Goal: Task Accomplishment & Management: Manage account settings

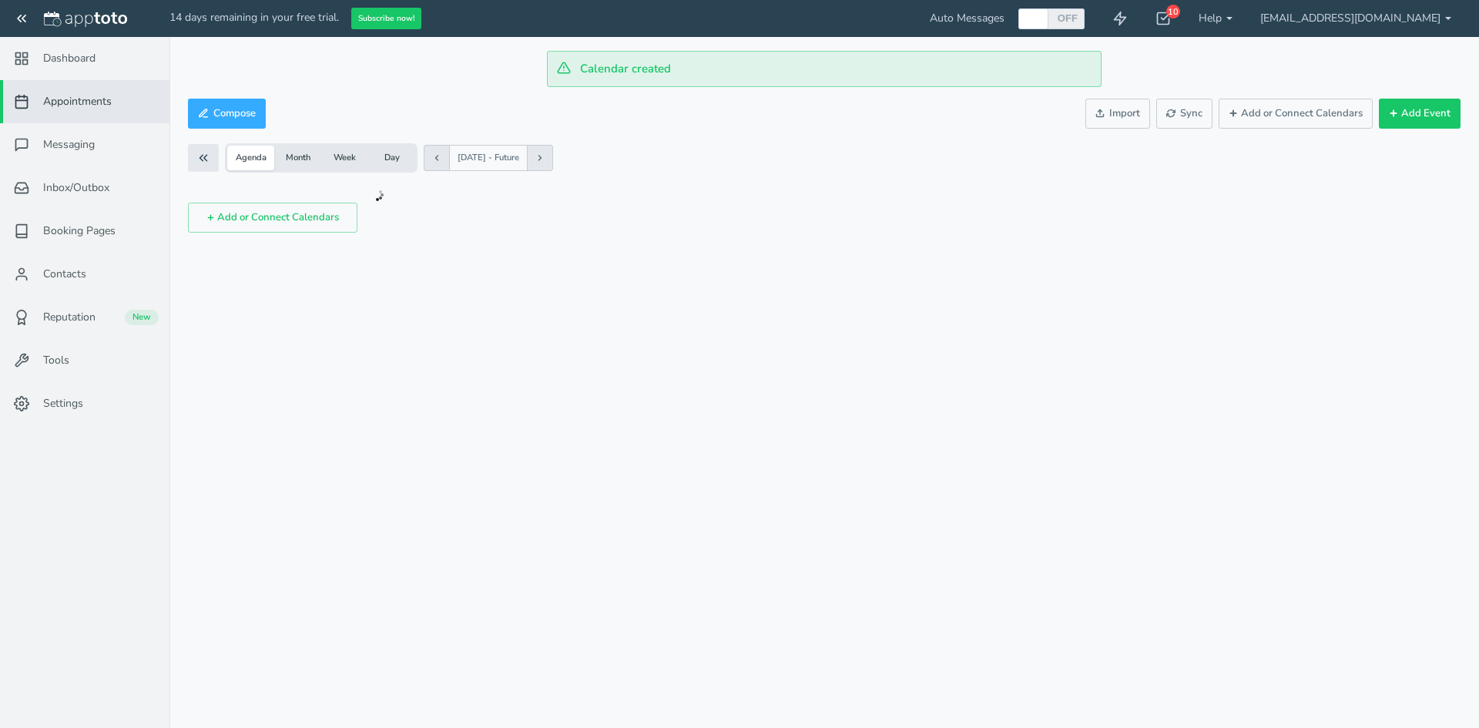
checkbox input "true"
select select "string:US"
select select "string:America/Los_Angeles"
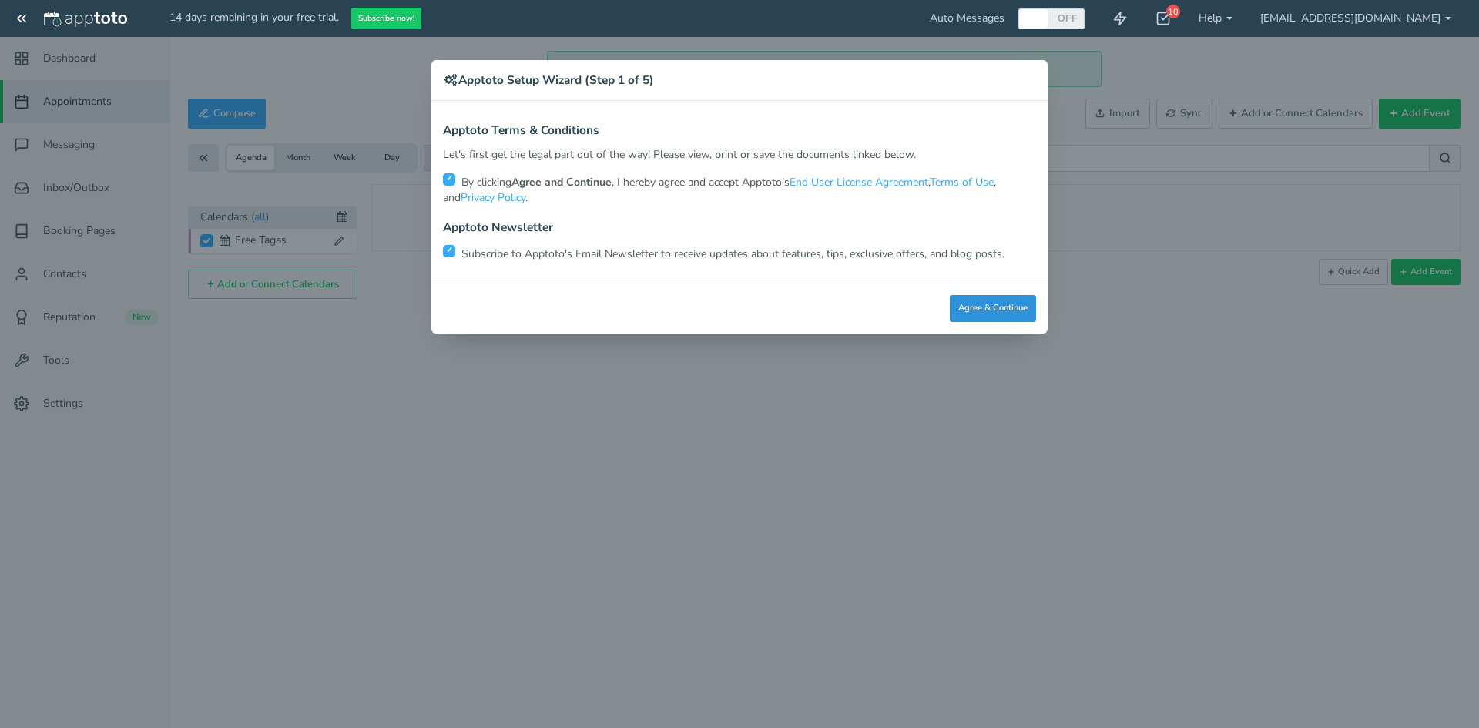
click at [1009, 301] on button "Agree & Continue" at bounding box center [993, 308] width 86 height 27
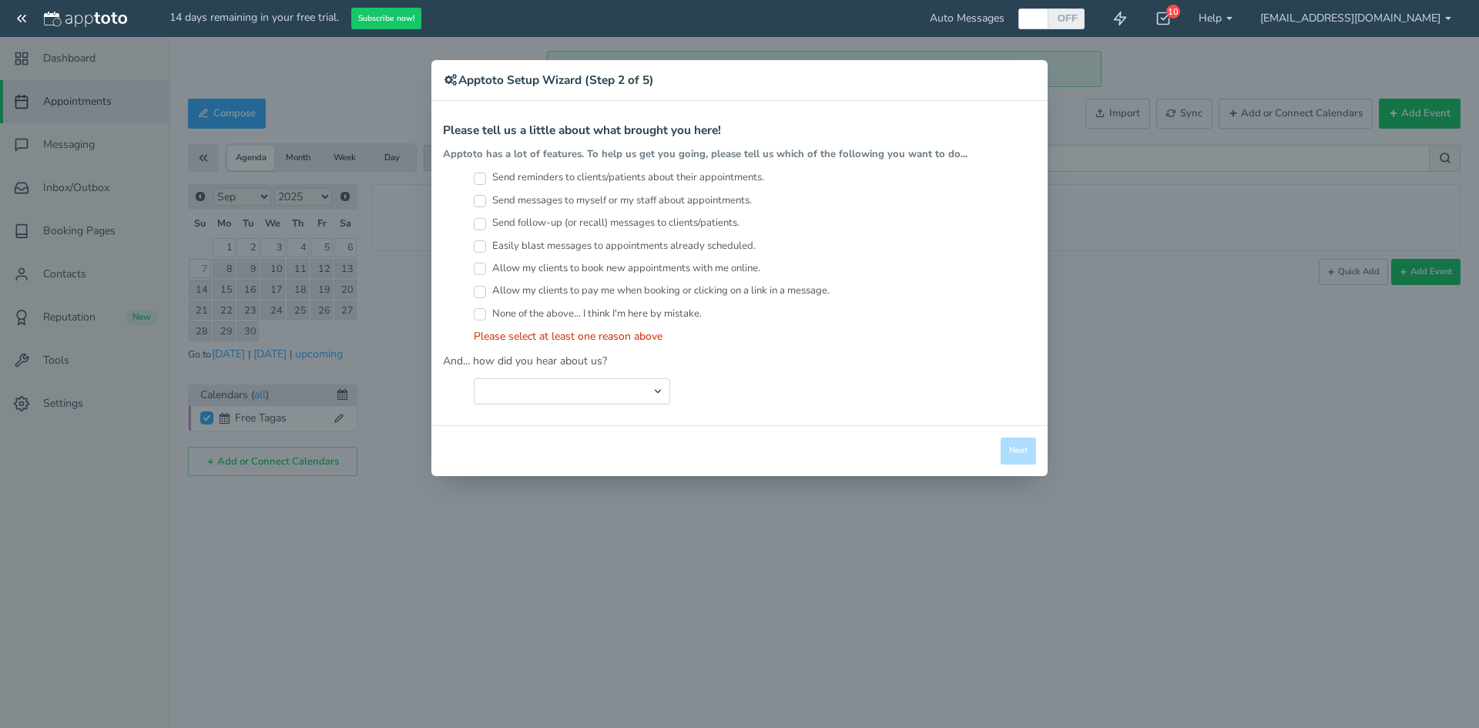
click at [593, 215] on div "Send messages to myself or my staff about appointments." at bounding box center [755, 204] width 562 height 22
click at [611, 202] on label "Send messages to myself or my staff about appointments." at bounding box center [613, 200] width 278 height 15
click at [486, 202] on input "Send messages to myself or my staff about appointments." at bounding box center [480, 201] width 12 height 12
checkbox input "true"
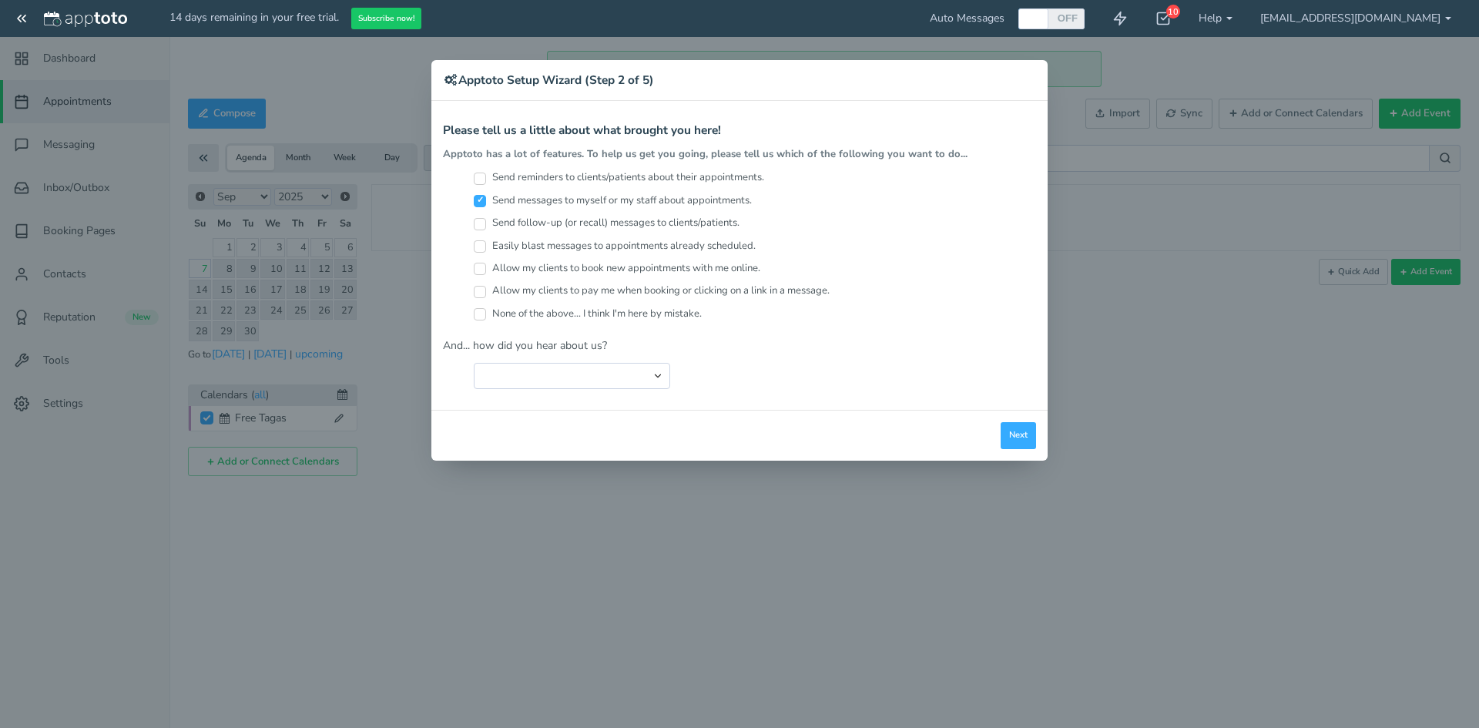
click at [599, 277] on div "Allow my clients to book new appointments with me online." at bounding box center [755, 272] width 562 height 22
click at [515, 300] on div "Allow my clients to pay me when booking or clicking on a link in a message." at bounding box center [755, 295] width 562 height 22
click at [532, 284] on label "Allow my clients to pay me when booking or clicking on a link in a message." at bounding box center [652, 291] width 356 height 15
click at [486, 286] on input "Allow my clients to pay me when booking or clicking on a link in a message." at bounding box center [480, 292] width 12 height 12
checkbox input "true"
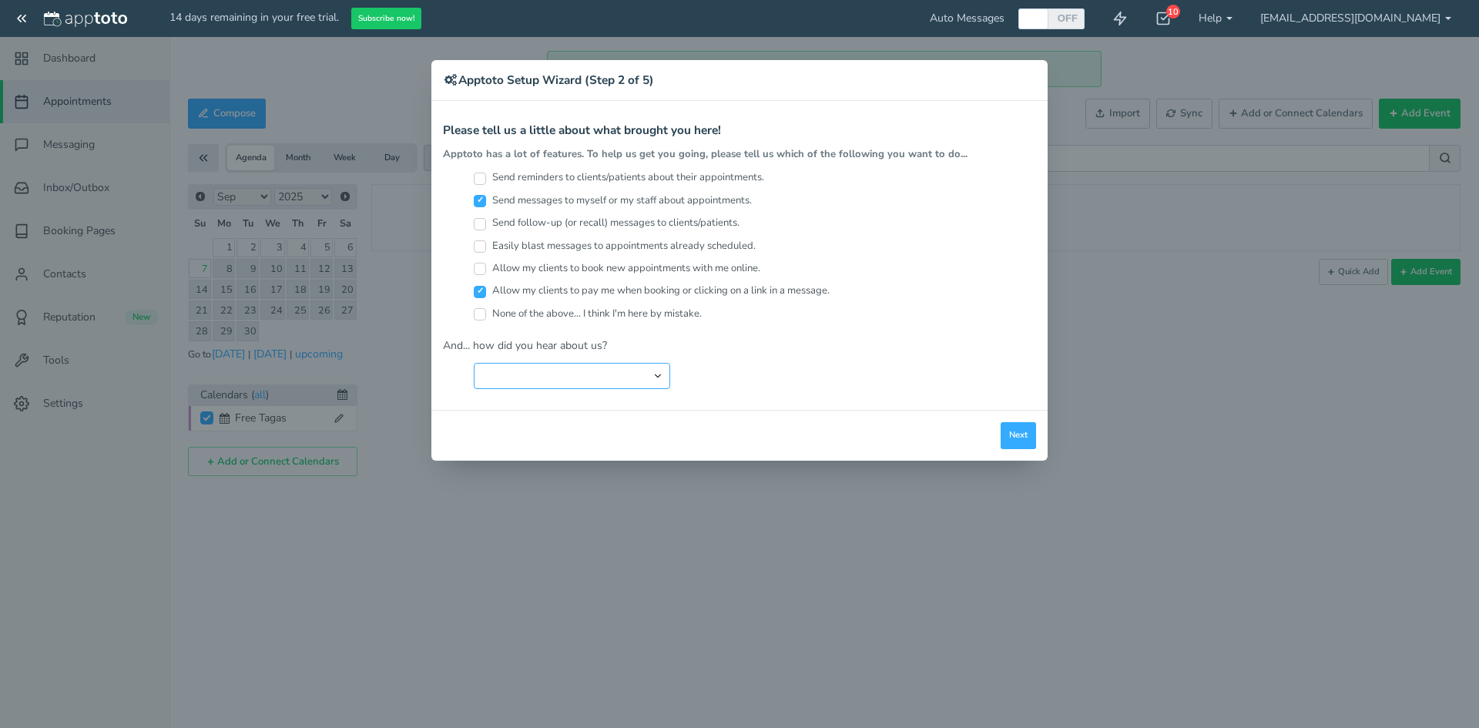
click at [527, 384] on select "Search Engine (Google, Yahoo, Bing, etc.) Search Engine Advertisement Blog Post…" at bounding box center [572, 376] width 196 height 26
select select "string:Podcast"
click at [474, 363] on select "Search Engine (Google, Yahoo, Bing, etc.) Search Engine Advertisement Blog Post…" at bounding box center [572, 376] width 196 height 26
click at [1027, 441] on button "Next" at bounding box center [1018, 435] width 35 height 27
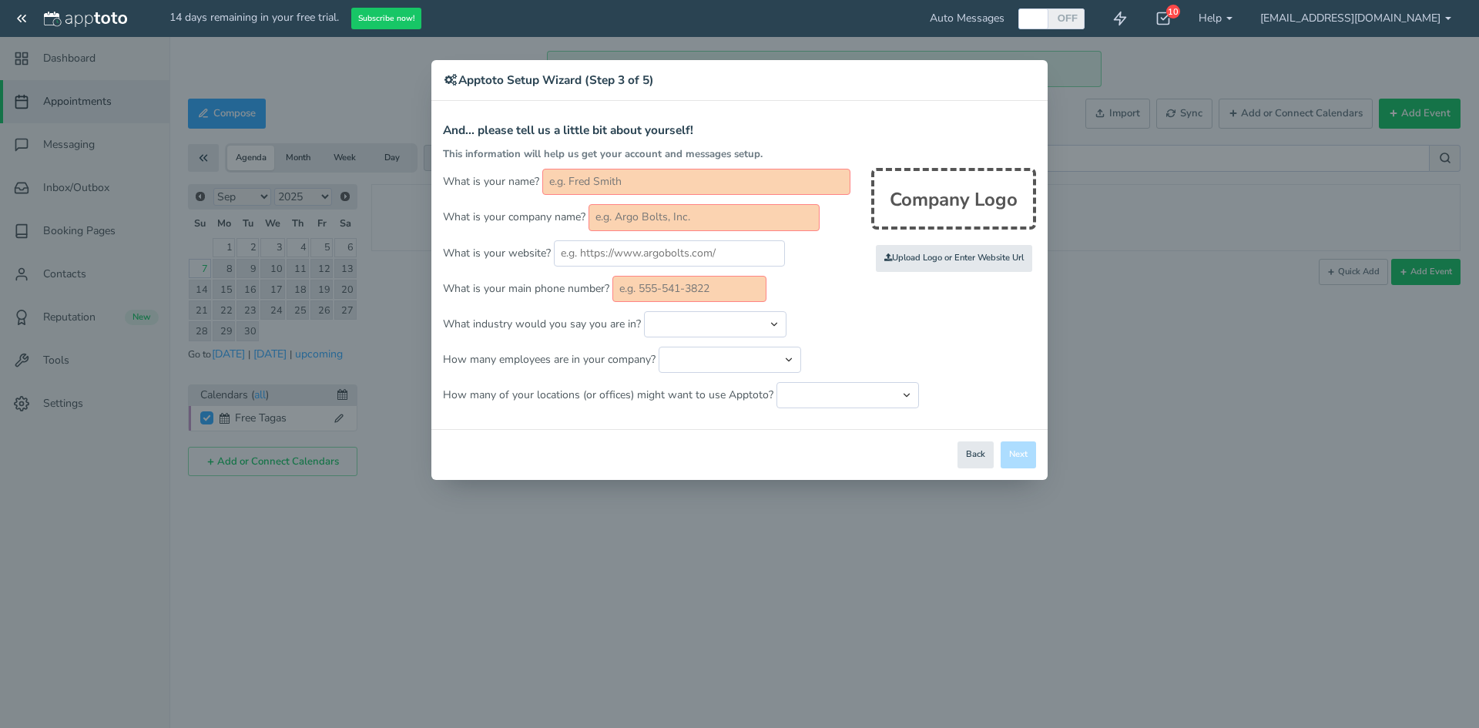
click at [614, 161] on div "This information will help us get your account and messages setup." at bounding box center [739, 154] width 593 height 15
click at [615, 178] on input "text" at bounding box center [696, 182] width 308 height 26
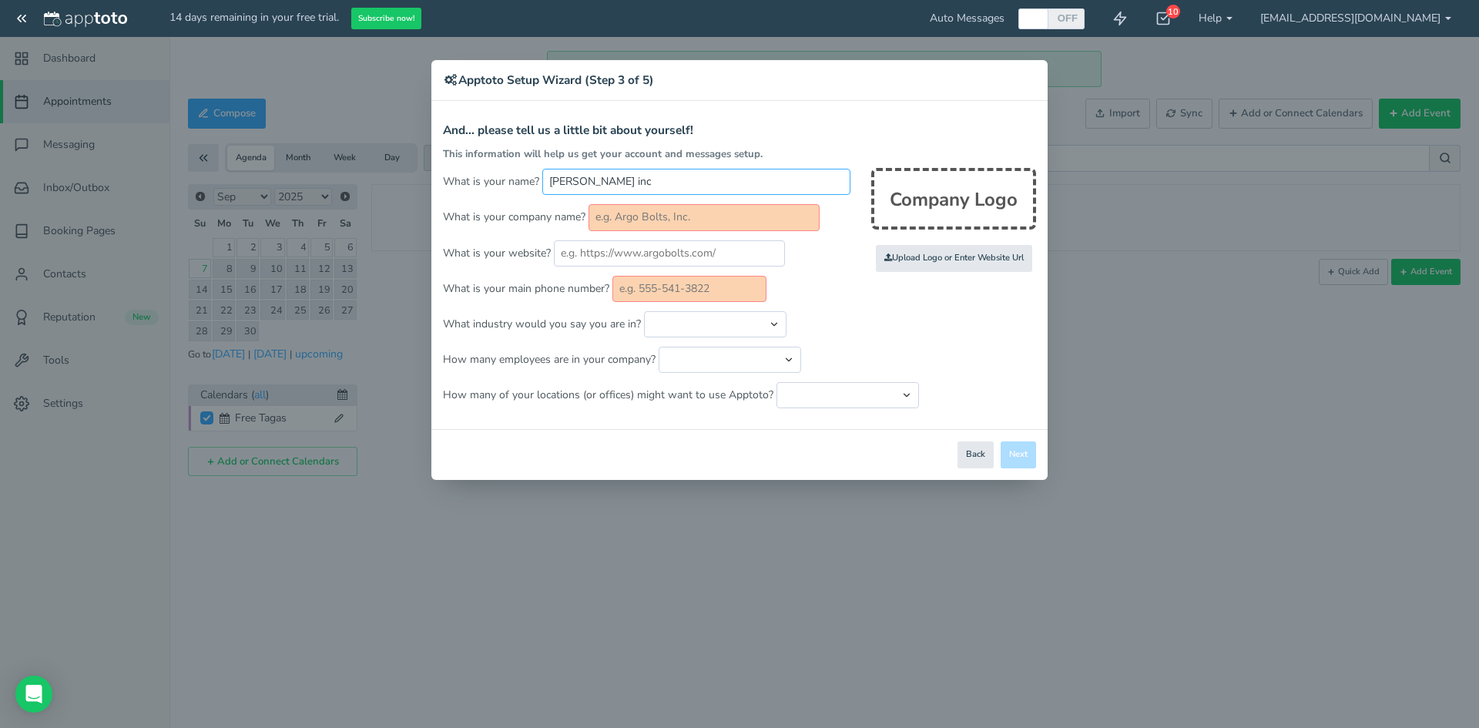
type input "Tara inc"
click at [657, 203] on form "And... please tell us a little bit about yourself! This information will help u…" at bounding box center [739, 266] width 593 height 284
click at [659, 216] on input "text" at bounding box center [704, 217] width 231 height 26
type input "Tars"
click at [659, 286] on input "text" at bounding box center [690, 289] width 154 height 26
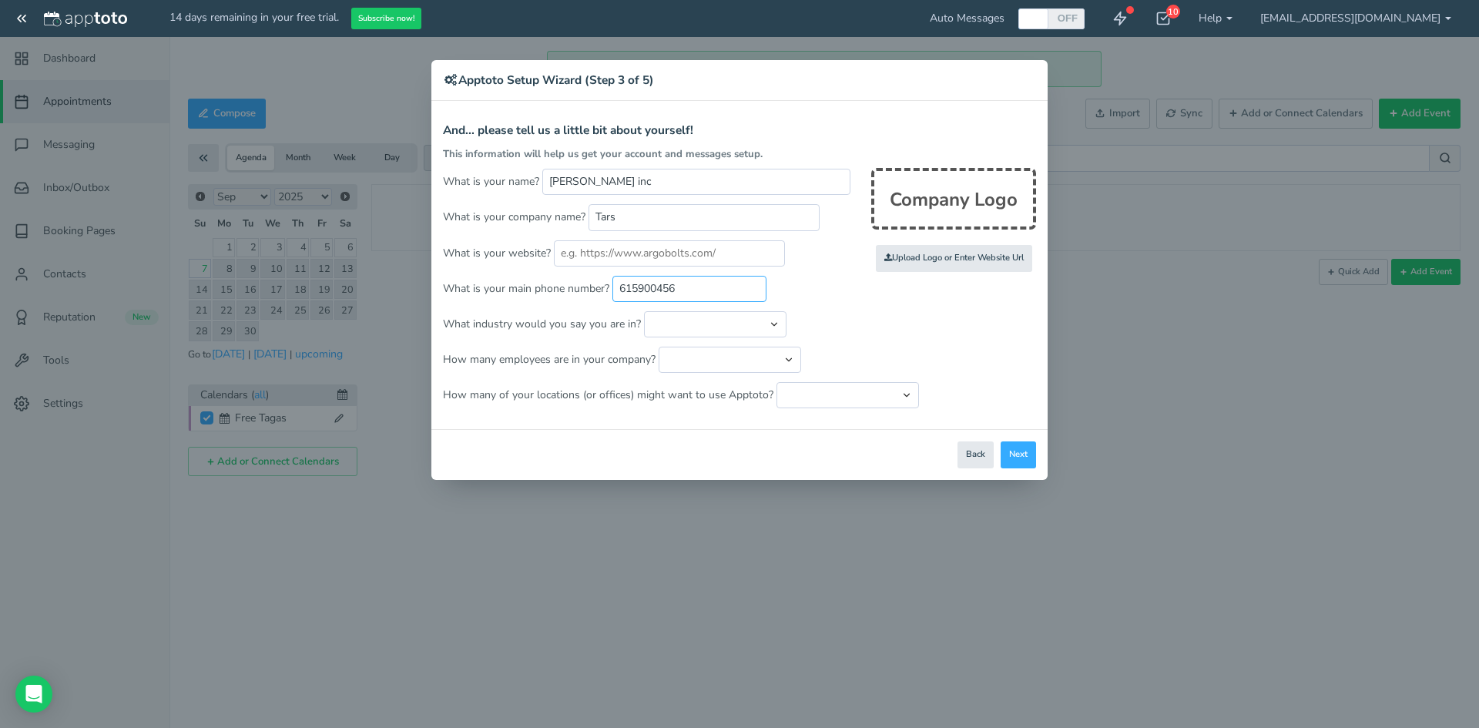
type input "6159004561"
click at [677, 284] on input "6159004561" at bounding box center [690, 289] width 154 height 26
click at [911, 352] on p "How many employees are in your company? Just me 1 to 5 6 to 10 11 to 25 26 to 5…" at bounding box center [739, 360] width 593 height 26
click at [748, 299] on input "text" at bounding box center [690, 289] width 154 height 26
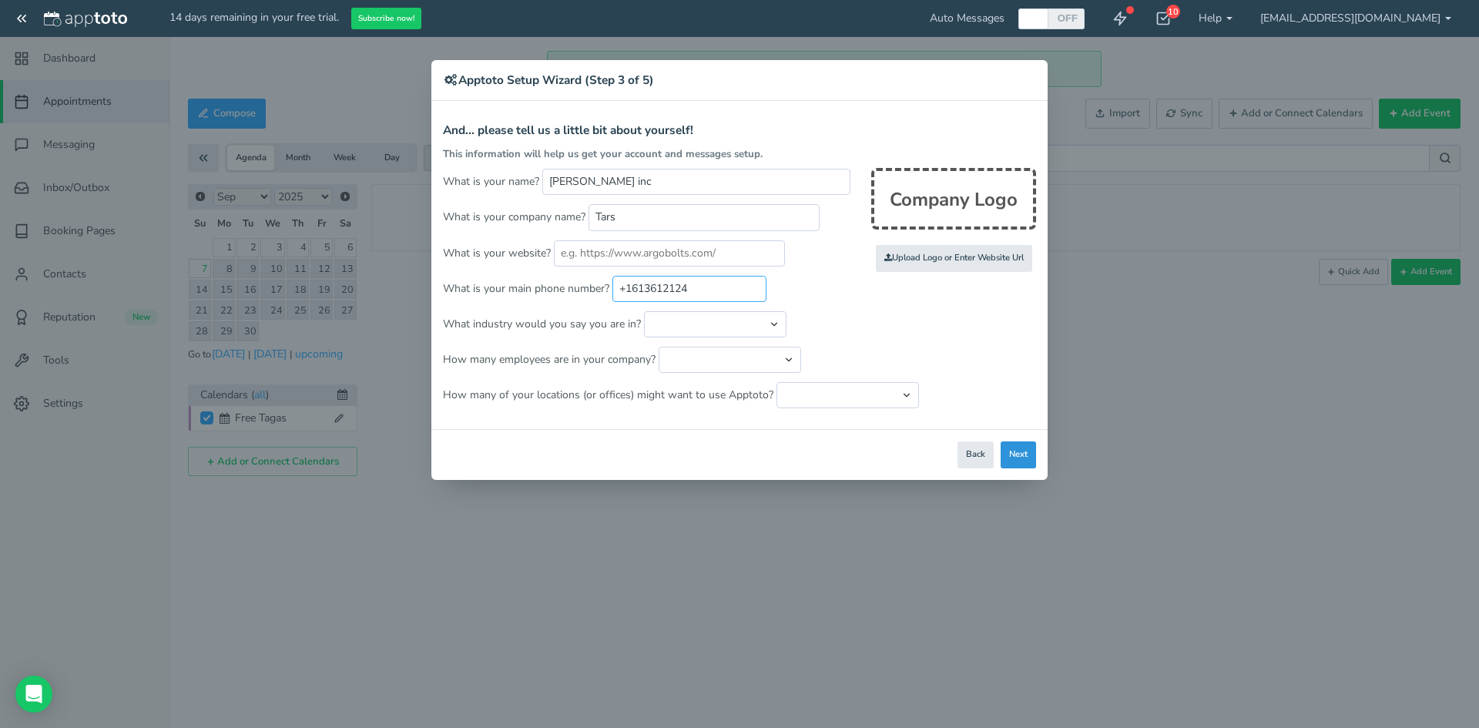
type input "+1613612124"
click at [1019, 448] on button "Next" at bounding box center [1018, 454] width 35 height 27
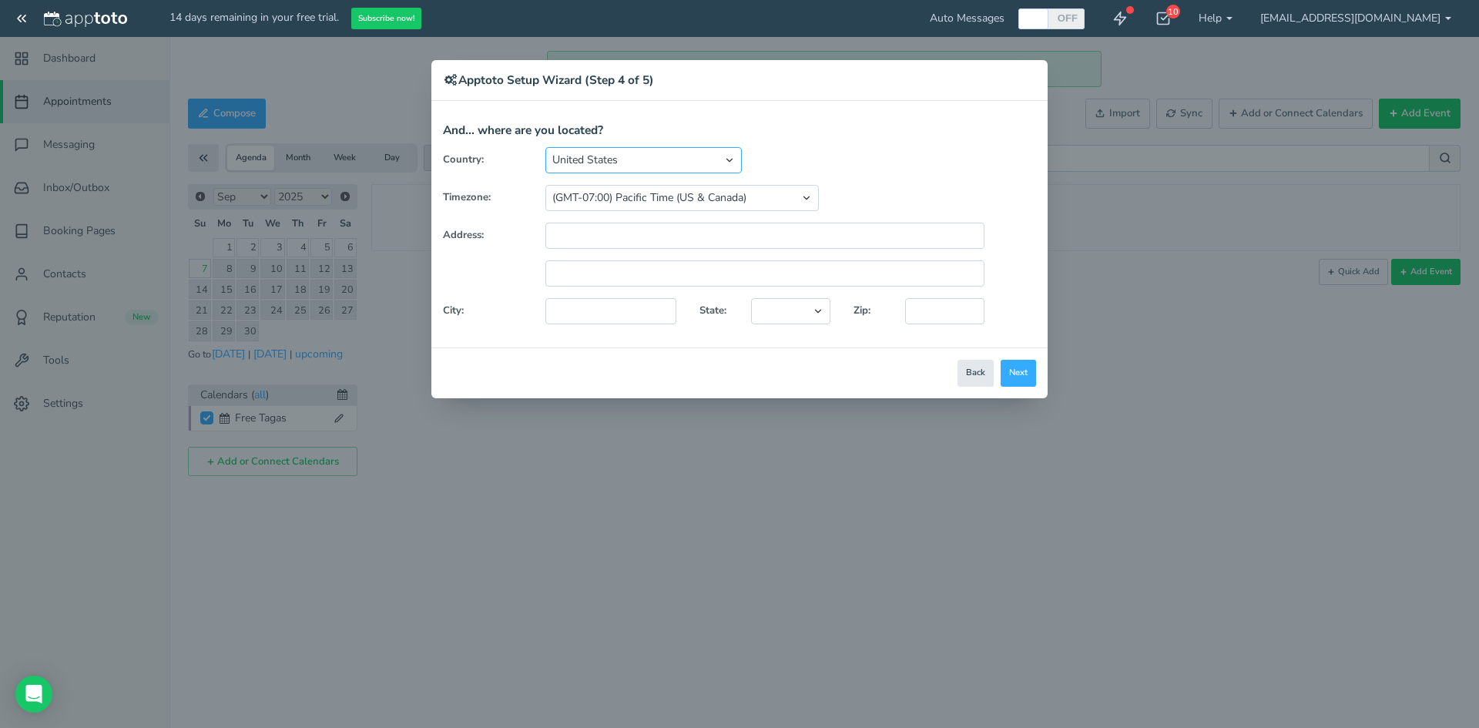
click at [627, 156] on select "United States Canada Australia Bahrain Belgium Denmark Estonia France Germany H…" at bounding box center [643, 160] width 196 height 26
select select "string:GB"
click at [545, 147] on select "United States Canada Australia Bahrain Belgium Denmark Estonia France Germany H…" at bounding box center [643, 160] width 196 height 26
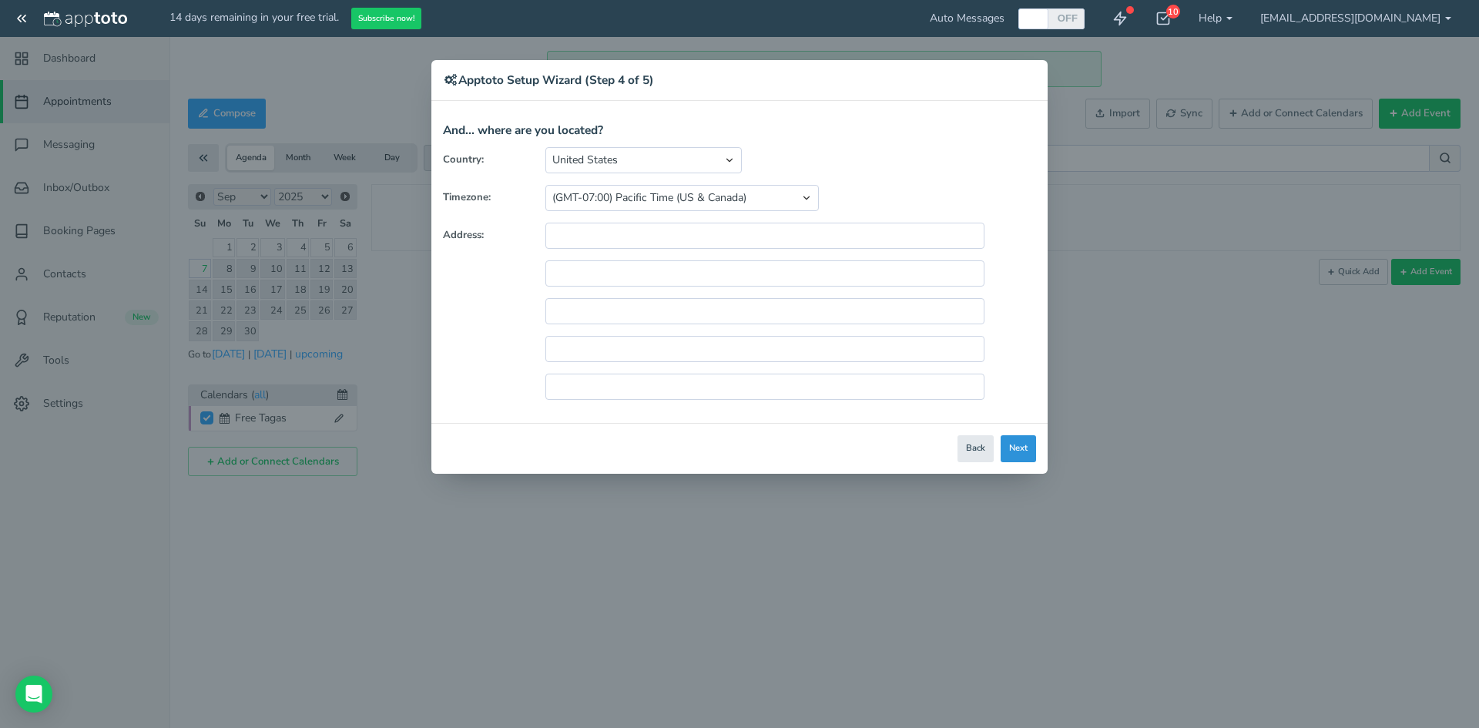
click at [1022, 459] on button "Next" at bounding box center [1018, 448] width 35 height 27
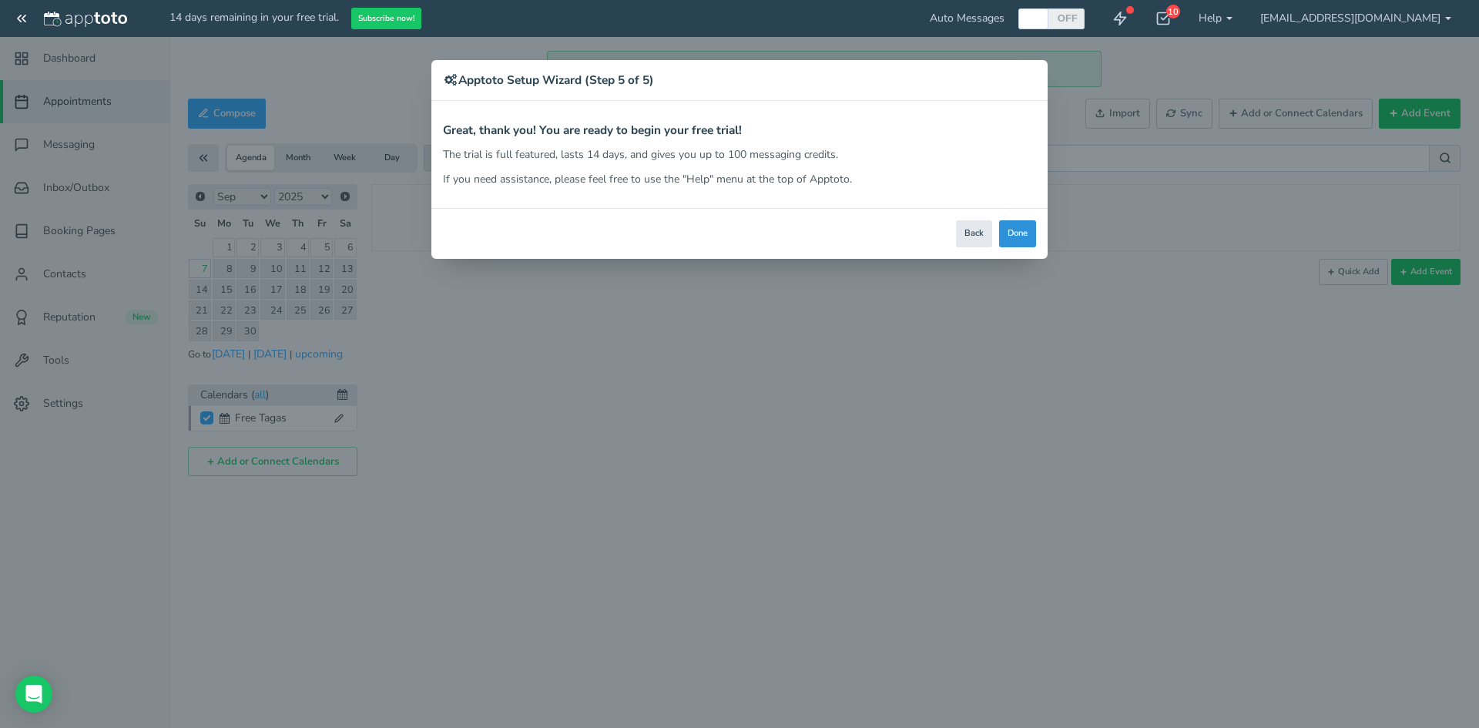
click at [1012, 230] on button "Done" at bounding box center [1017, 233] width 37 height 27
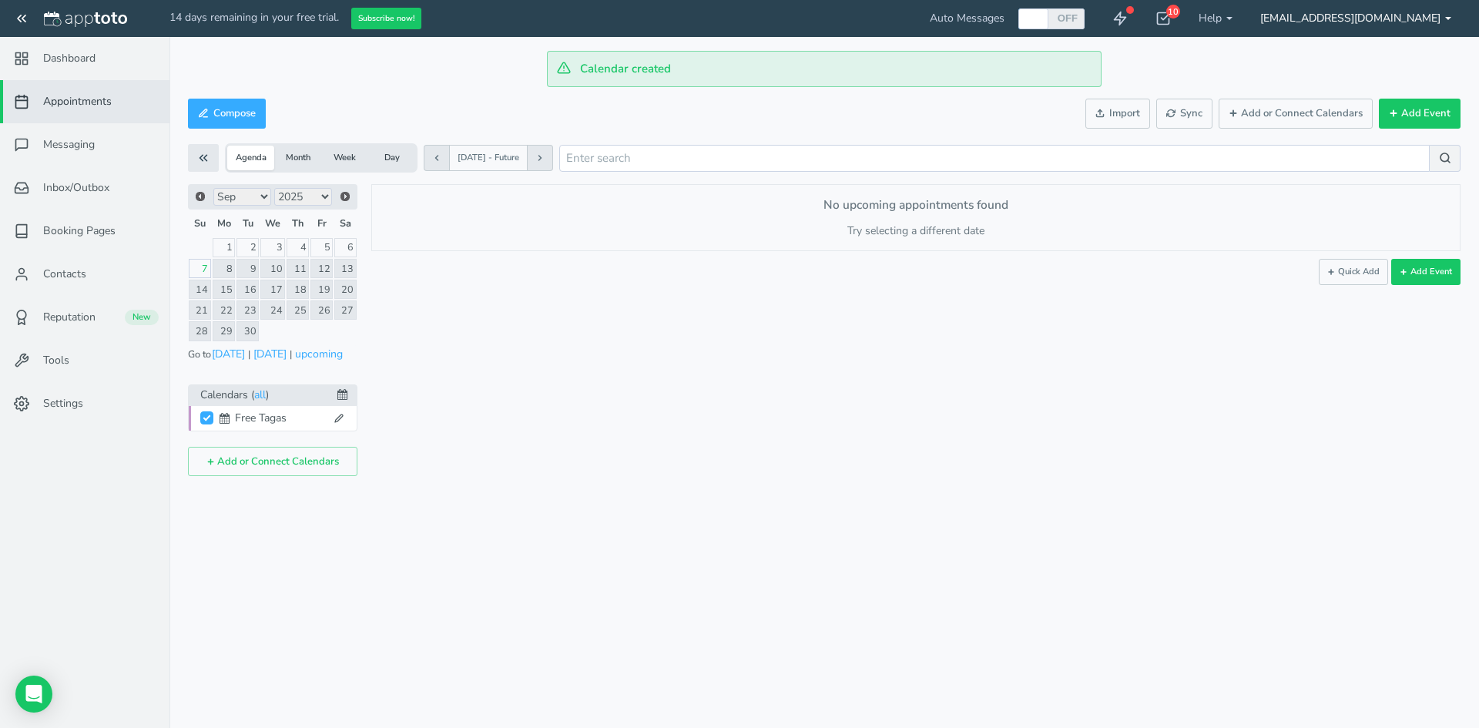
click at [1374, 29] on link "[EMAIL_ADDRESS][DOMAIN_NAME]" at bounding box center [1356, 18] width 219 height 37
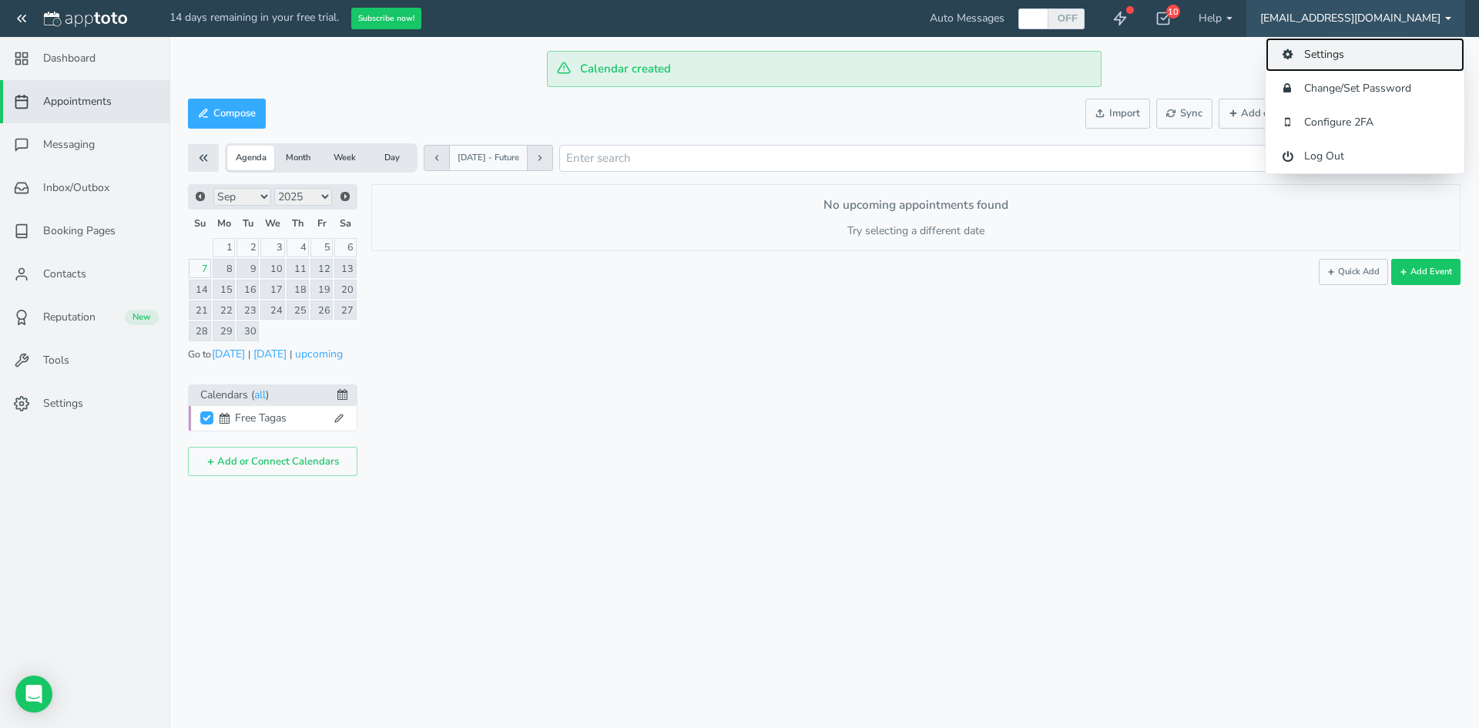
click at [1361, 52] on link "Settings" at bounding box center [1365, 55] width 199 height 34
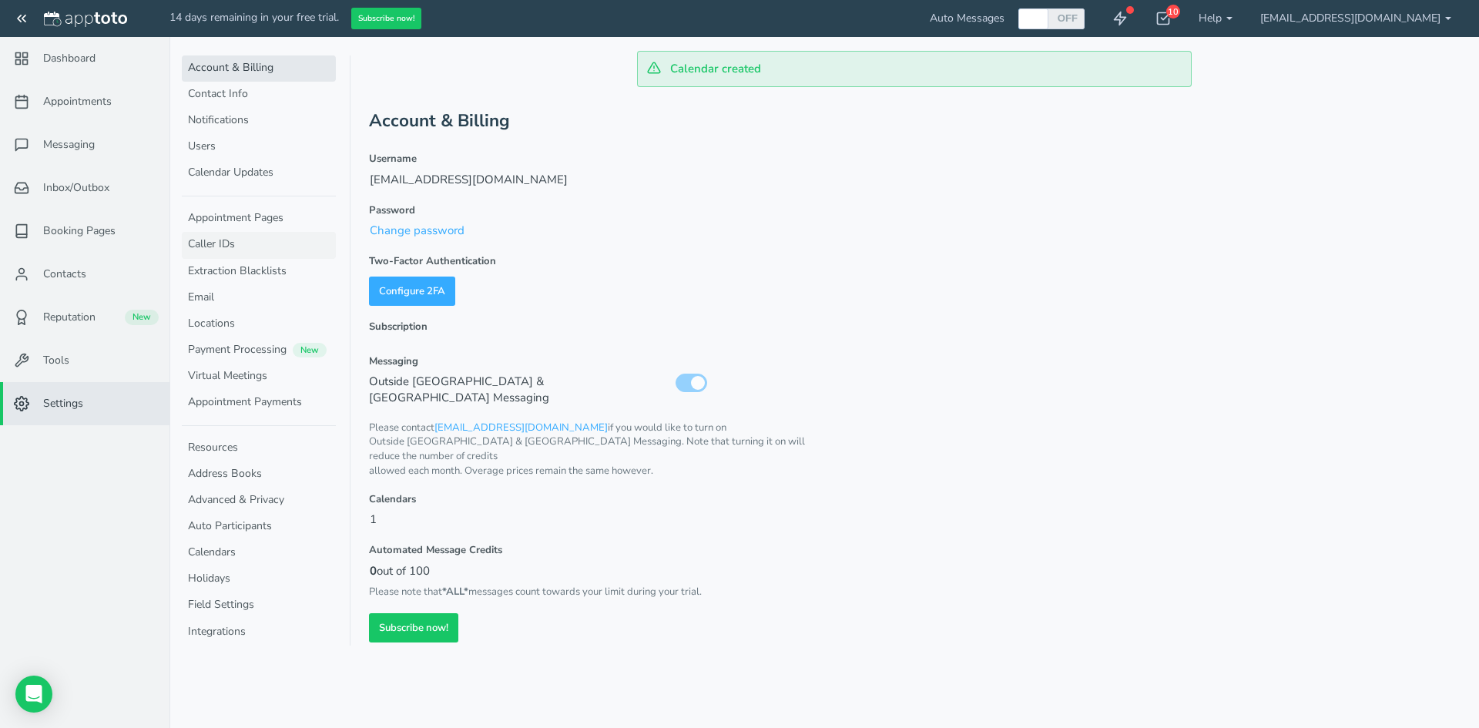
click at [217, 247] on link "Caller IDs" at bounding box center [259, 245] width 154 height 26
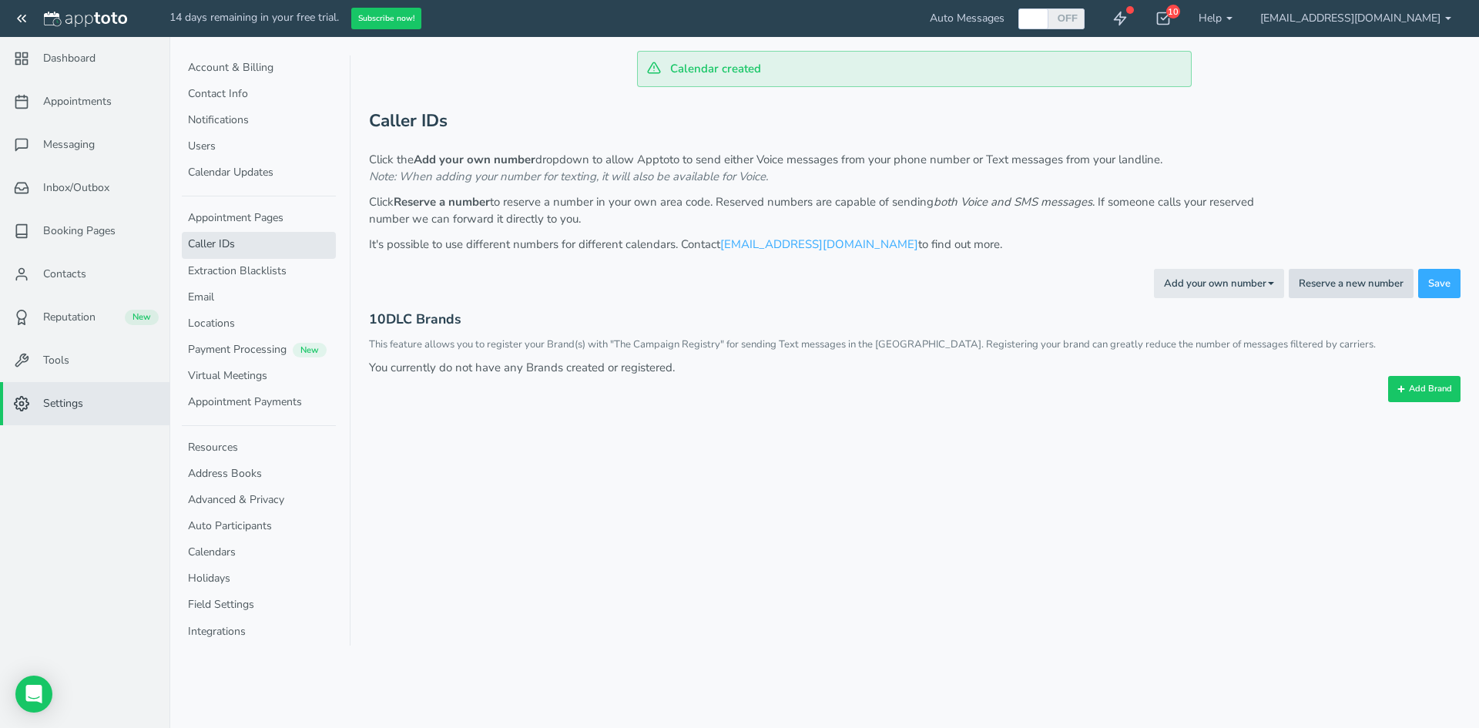
click at [1352, 277] on button "Reserve a new number" at bounding box center [1351, 284] width 125 height 30
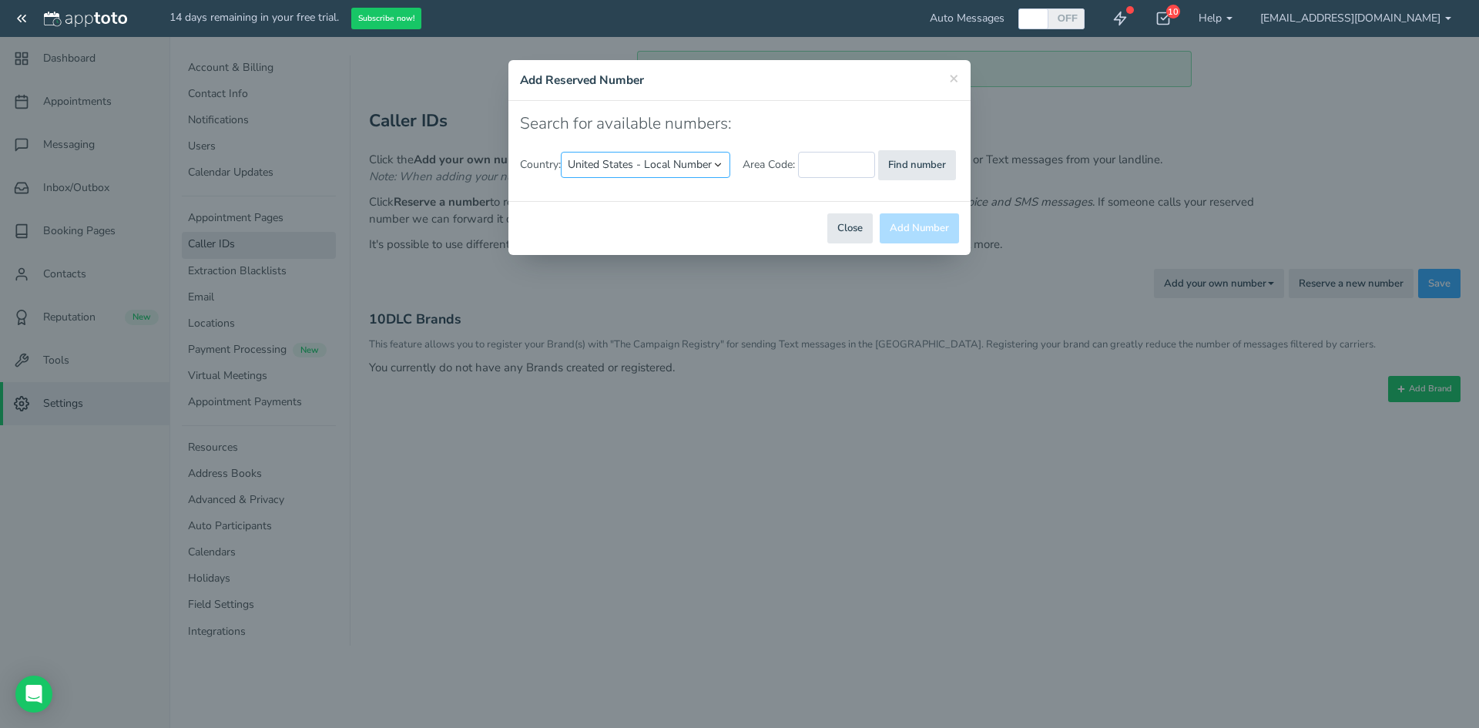
click at [619, 153] on select "United States - Local Number United States - Toll Free Canada United Kingdom" at bounding box center [645, 165] width 169 height 26
select select "string:GB"
click at [563, 152] on select "United States - Local Number United States - Toll Free Canada United Kingdom" at bounding box center [645, 165] width 169 height 26
click at [888, 159] on button "Find number" at bounding box center [895, 165] width 78 height 30
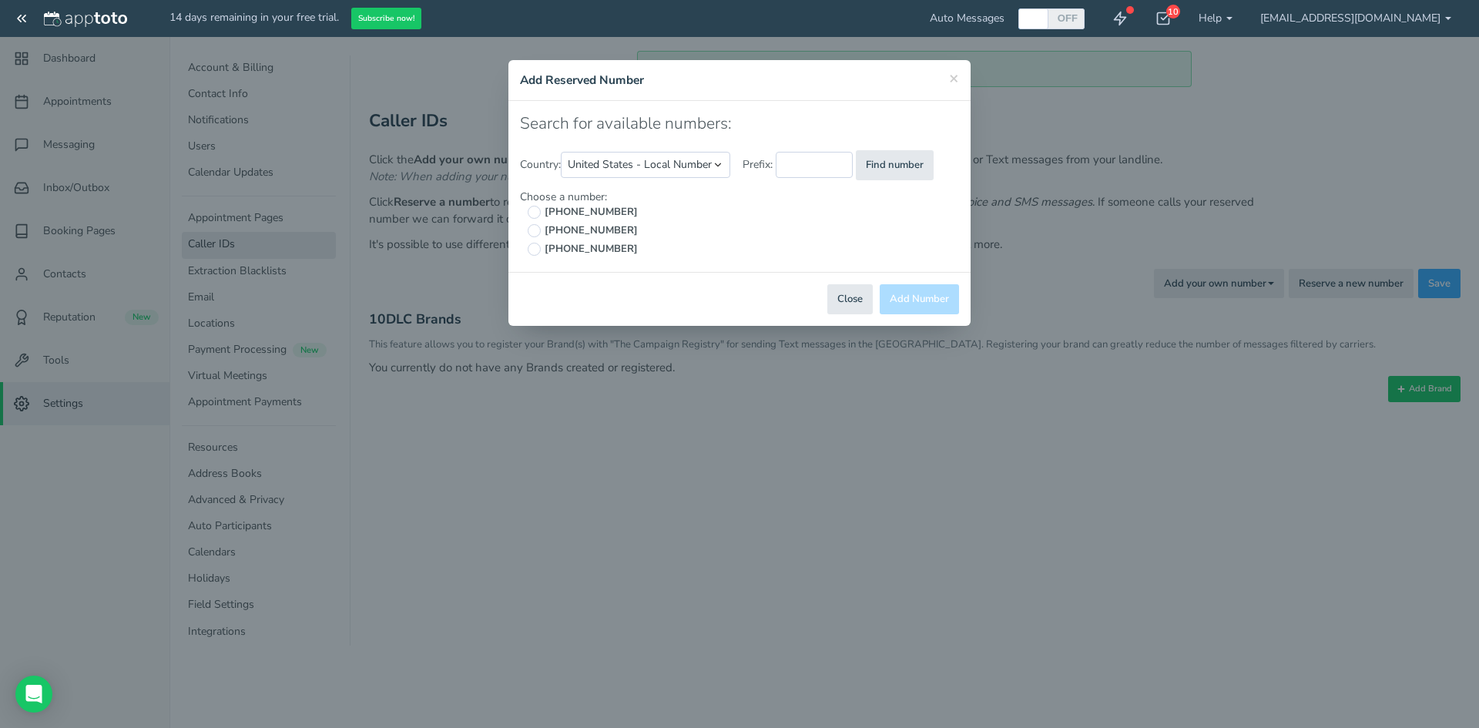
click at [590, 206] on span "+447446464599" at bounding box center [589, 212] width 97 height 15
click at [541, 206] on input "+447446464599" at bounding box center [534, 212] width 13 height 13
radio input "true"
click at [935, 298] on button "Add Number" at bounding box center [919, 299] width 79 height 30
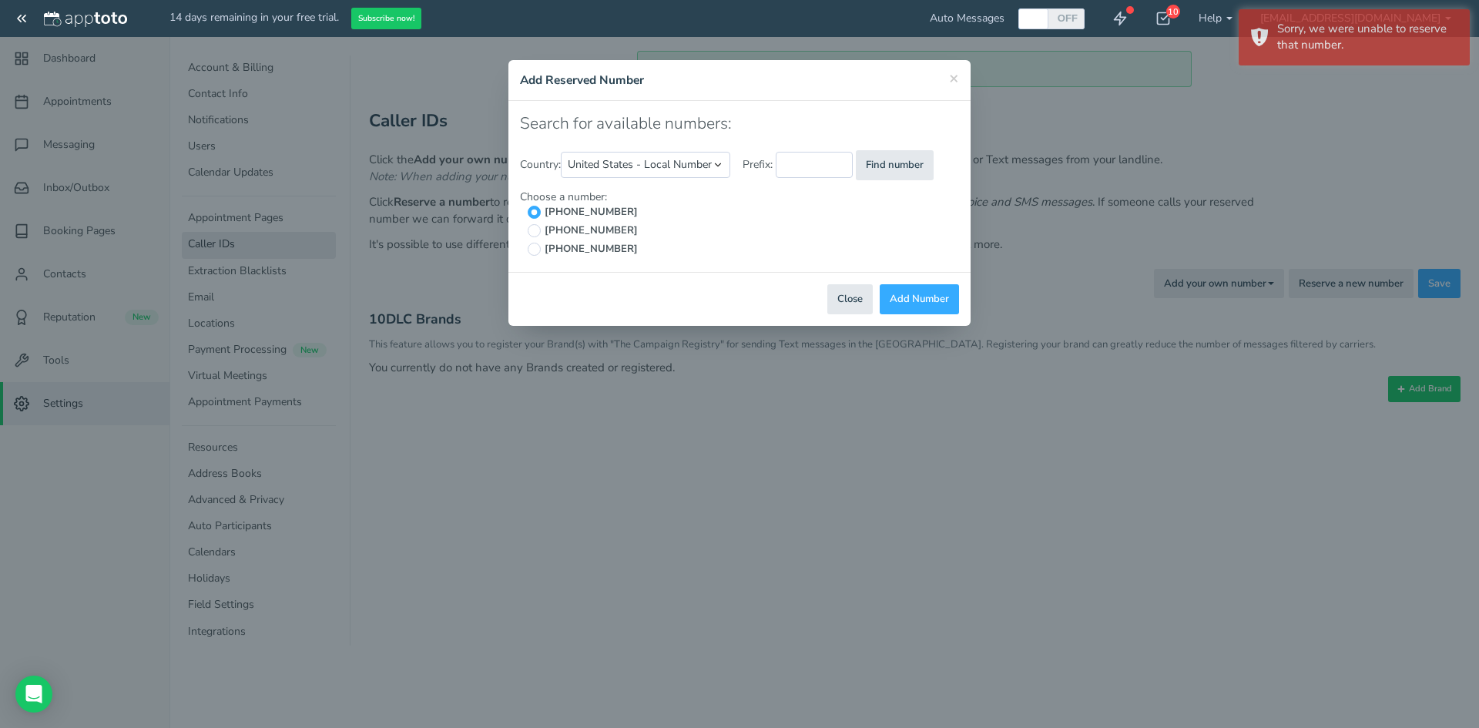
click at [659, 142] on div "Search for available numbers: Country: United States - Local Number United Stat…" at bounding box center [739, 186] width 462 height 171
drag, startPoint x: 645, startPoint y: 174, endPoint x: 657, endPoint y: 163, distance: 16.4
click at [645, 174] on select "United States - Local Number United States - Toll Free Canada United Kingdom" at bounding box center [645, 165] width 169 height 26
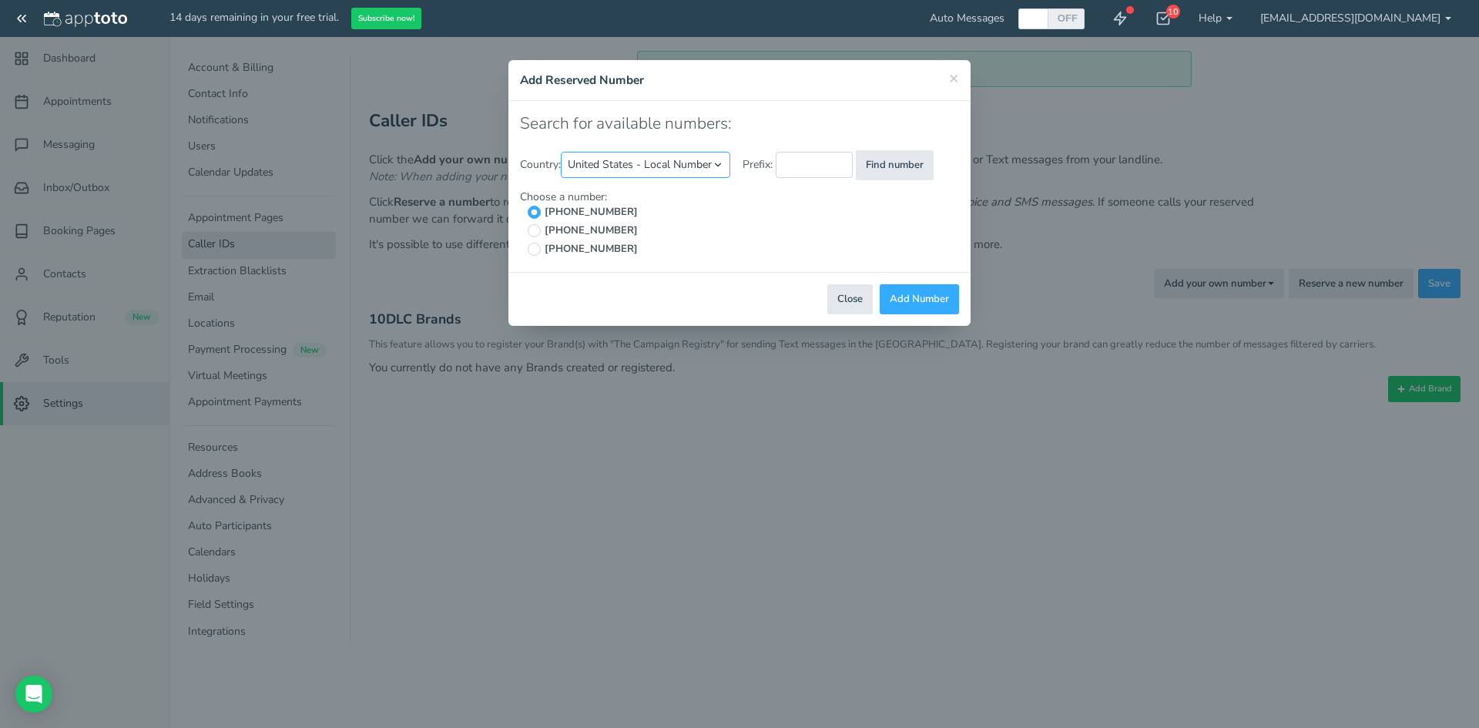
select select "string:US"
click at [563, 152] on select "United States - Local Number United States - Toll Free Canada United Kingdom" at bounding box center [645, 165] width 169 height 26
click at [849, 163] on input "text" at bounding box center [836, 165] width 77 height 26
type input "6"
type input "205"
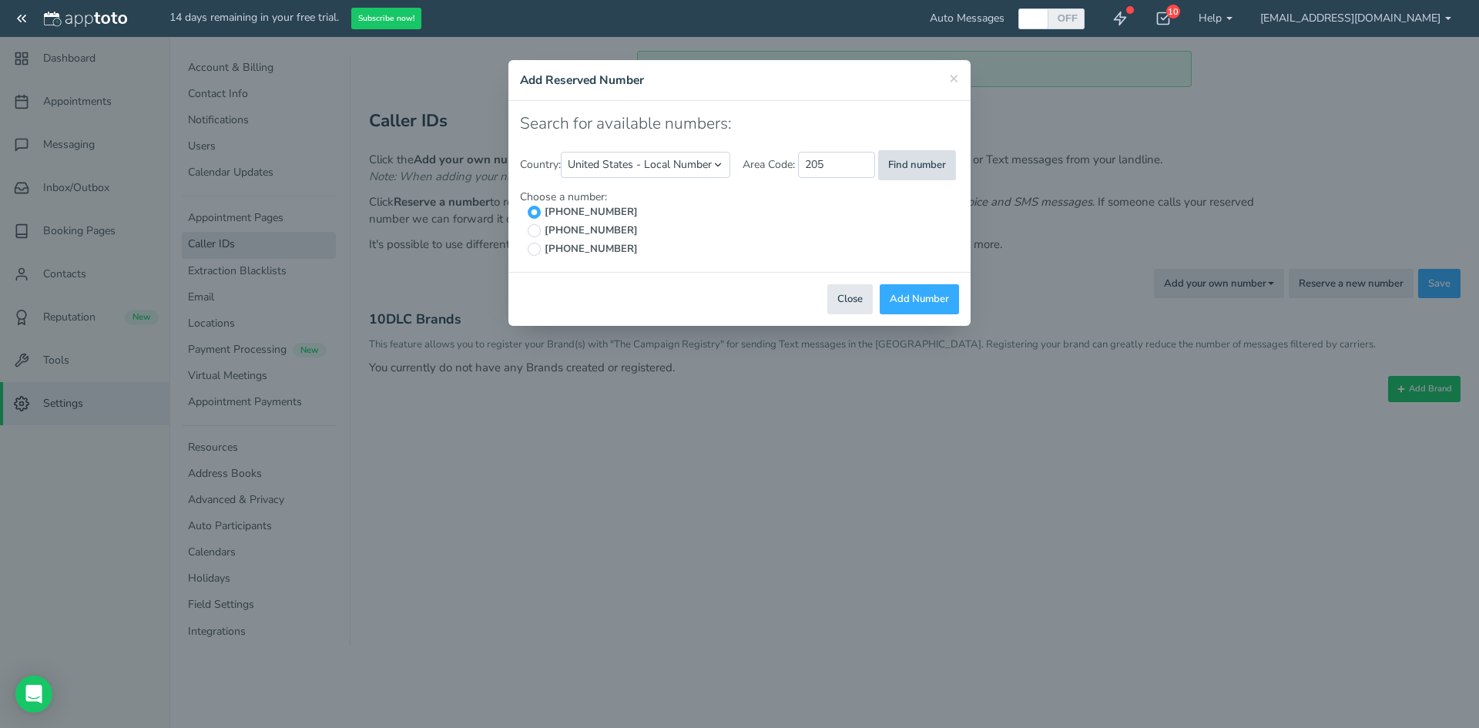
click at [921, 173] on button "Find number" at bounding box center [917, 165] width 78 height 30
click at [606, 206] on span "(205) 827-8743" at bounding box center [589, 212] width 97 height 15
click at [541, 206] on input "(205) 827-8743" at bounding box center [534, 212] width 13 height 13
radio input "true"
click at [913, 304] on button "Add Number" at bounding box center [919, 299] width 79 height 30
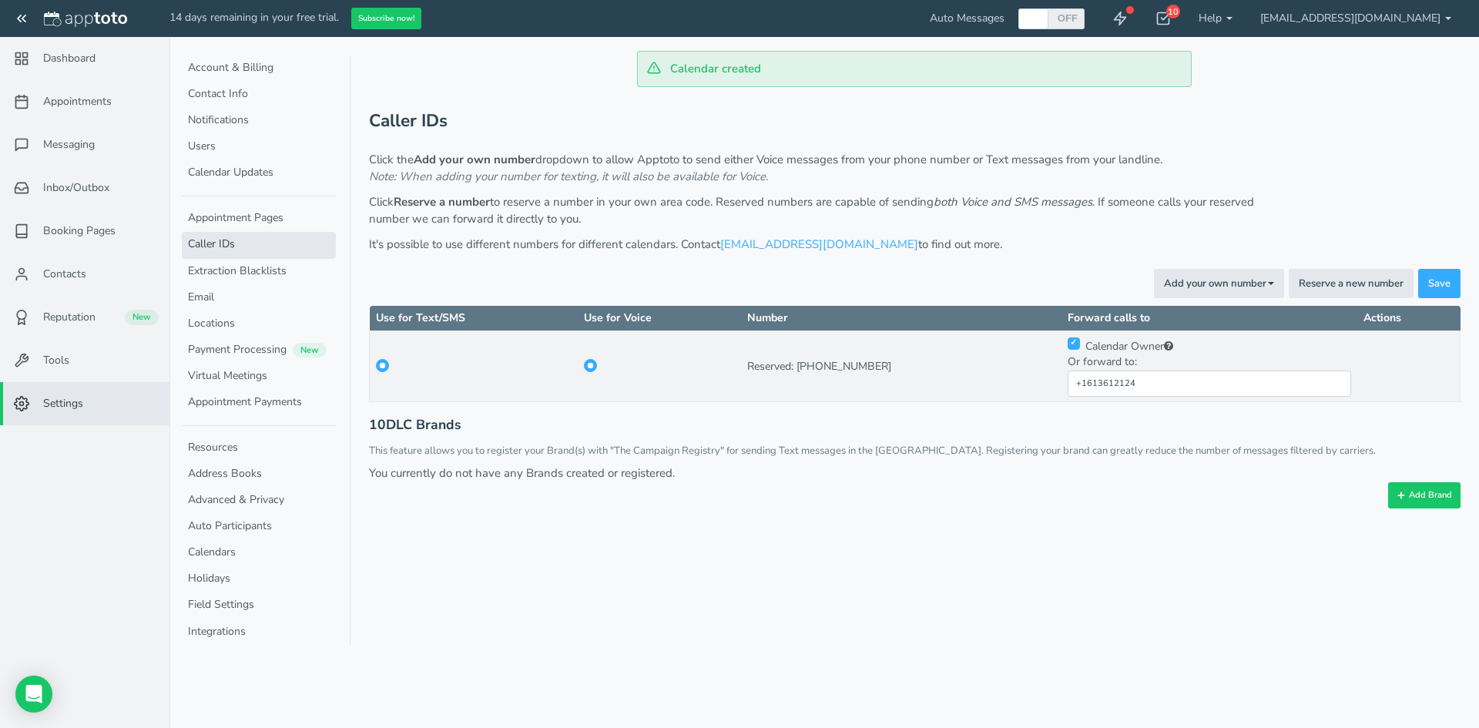
drag, startPoint x: 899, startPoint y: 367, endPoint x: 818, endPoint y: 375, distance: 81.3
click at [818, 375] on td "Reserved: (205) 827-8743 Start Verification Used by calendars: (Text messages a…" at bounding box center [901, 366] width 320 height 71
click at [1069, 573] on div "Calendar created Appointments Messaging Inbox/Outbox Booking Pages Campaigns Co…" at bounding box center [824, 364] width 1310 height 728
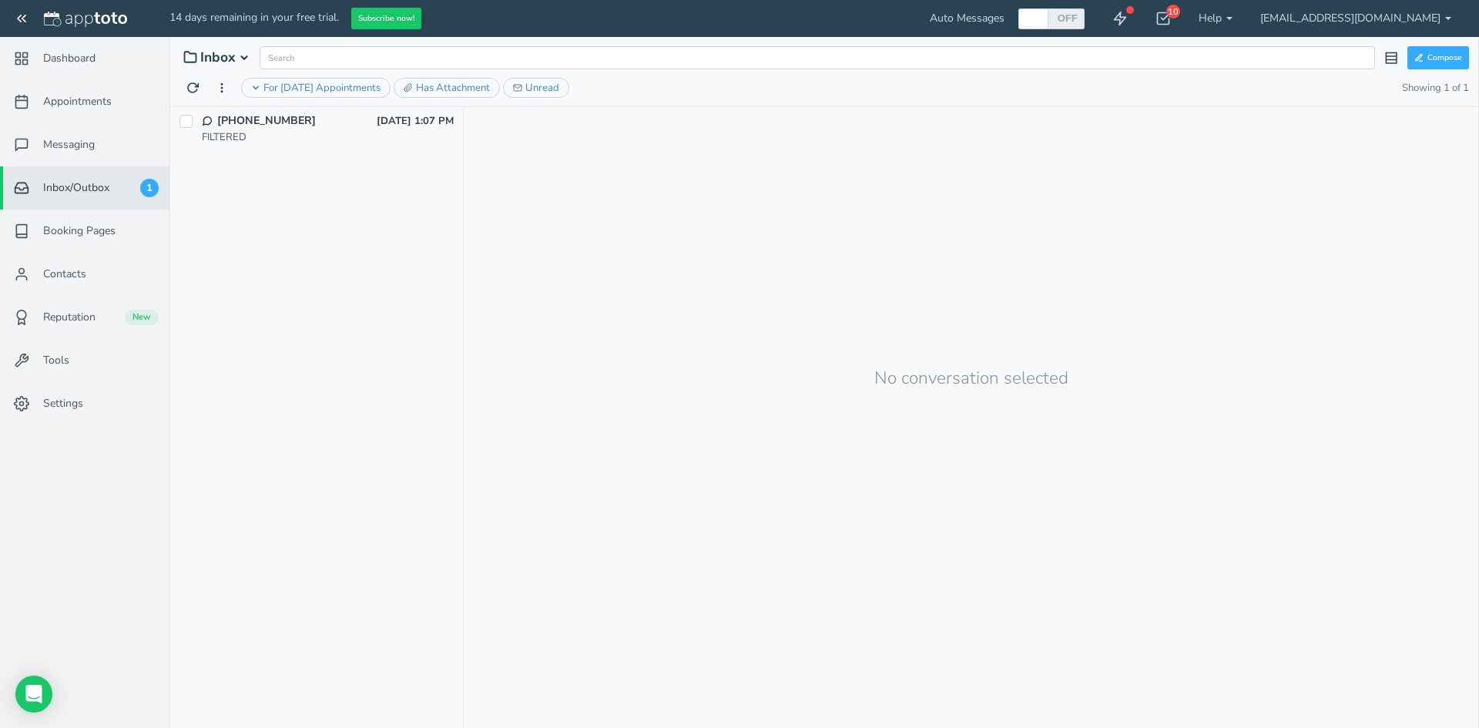
click at [257, 136] on div "FILTERED" at bounding box center [328, 137] width 252 height 15
